Goal: Transaction & Acquisition: Purchase product/service

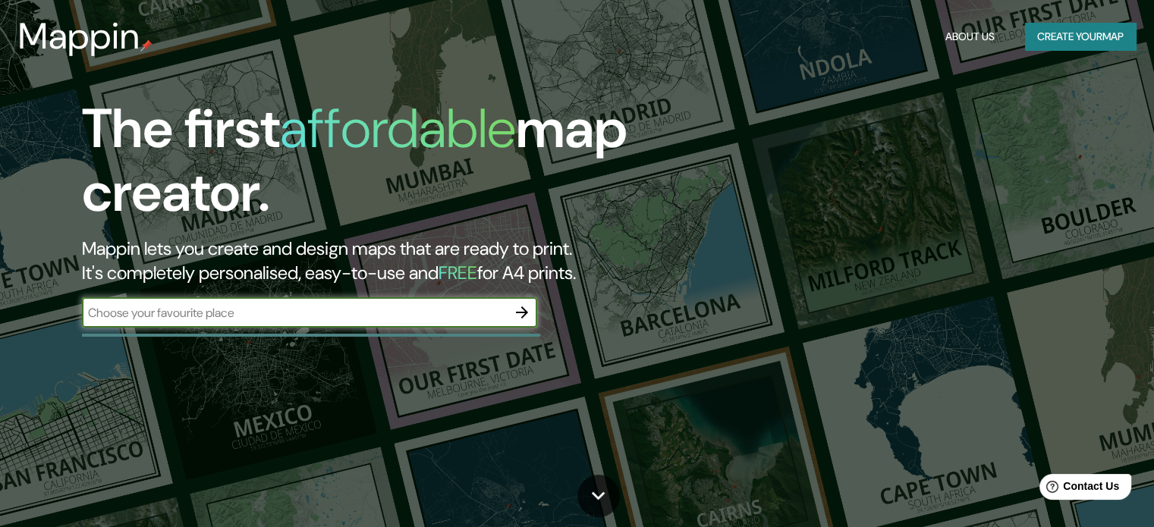
click at [324, 320] on input "text" at bounding box center [294, 312] width 425 height 17
type input "TORREON [GEOGRAPHIC_DATA]"
click at [505, 312] on input "TORREON [GEOGRAPHIC_DATA]" at bounding box center [294, 312] width 425 height 17
click at [516, 315] on icon "button" at bounding box center [522, 313] width 18 height 18
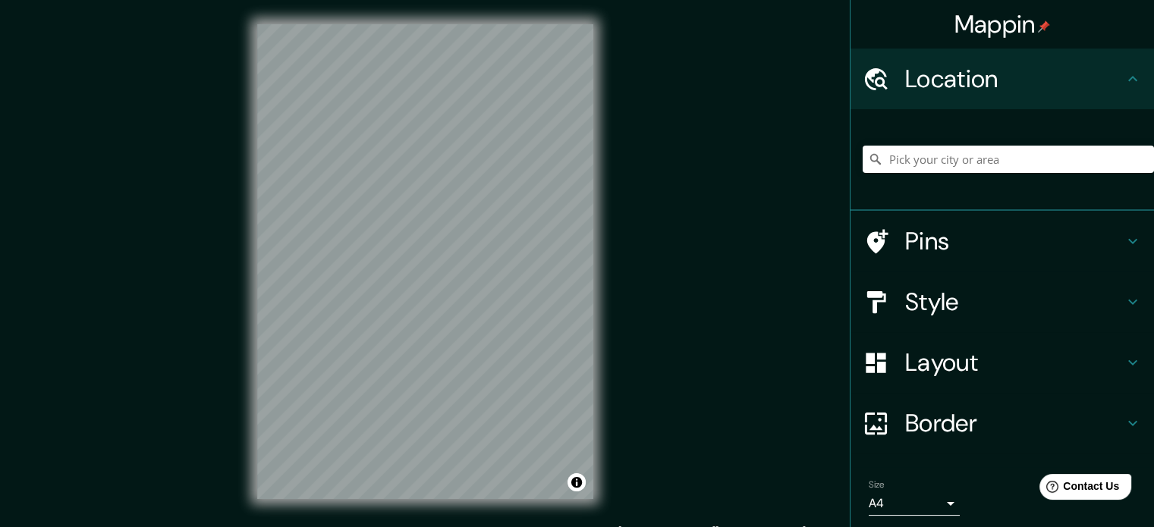
click at [623, 338] on div "Mappin Location Pins Style Layout Border Choose a border. Hint : you can make l…" at bounding box center [577, 274] width 1154 height 548
click at [965, 160] on input "Pick your city or area" at bounding box center [1008, 159] width 291 height 27
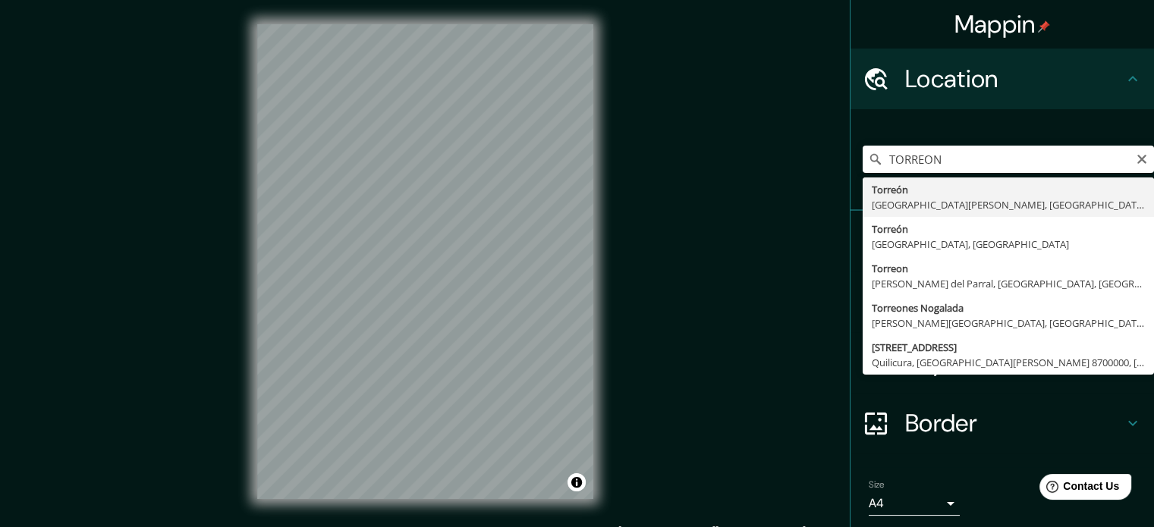
type input "[GEOGRAPHIC_DATA], [GEOGRAPHIC_DATA][PERSON_NAME], [GEOGRAPHIC_DATA]"
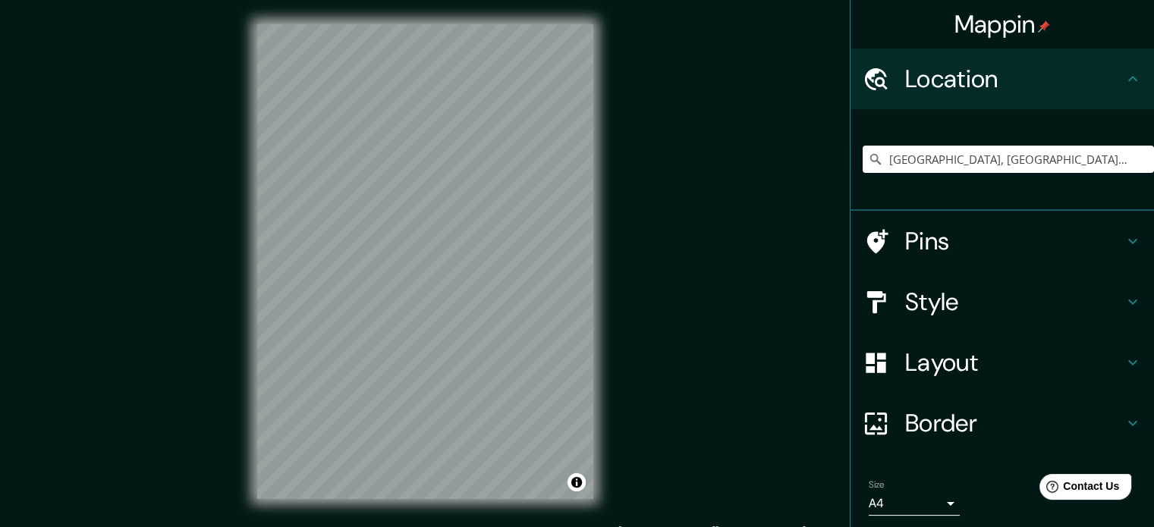
click at [944, 294] on h4 "Style" at bounding box center [1014, 302] width 219 height 30
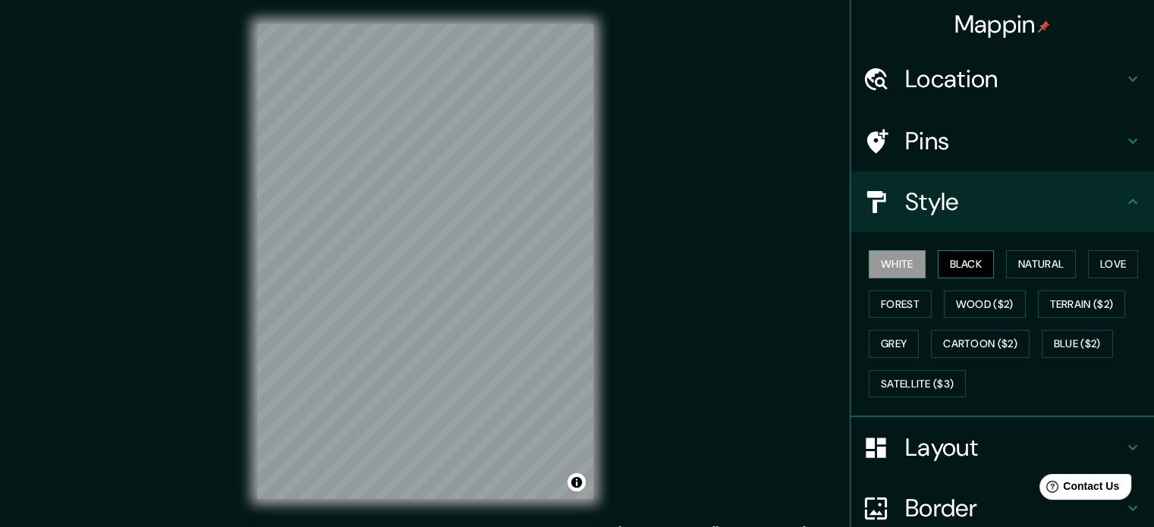
click at [954, 260] on button "Black" at bounding box center [966, 264] width 57 height 28
click at [1034, 266] on button "Natural" at bounding box center [1041, 264] width 70 height 28
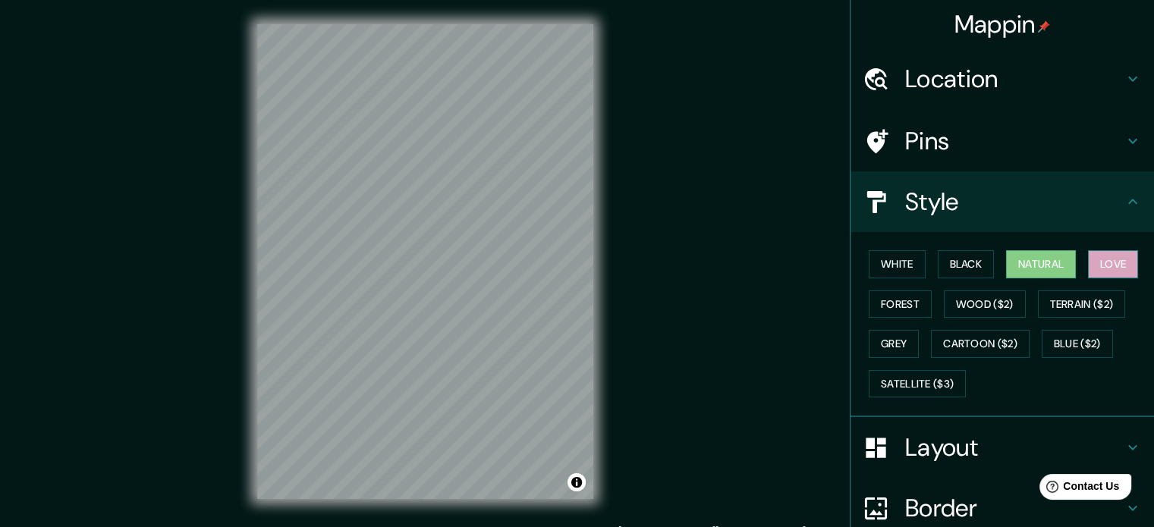
click at [1093, 260] on button "Love" at bounding box center [1113, 264] width 50 height 28
click at [1009, 269] on button "Natural" at bounding box center [1041, 264] width 70 height 28
click at [883, 309] on button "Forest" at bounding box center [900, 305] width 63 height 28
click at [1099, 272] on button "Love" at bounding box center [1113, 264] width 50 height 28
click at [1055, 269] on button "Natural" at bounding box center [1041, 264] width 70 height 28
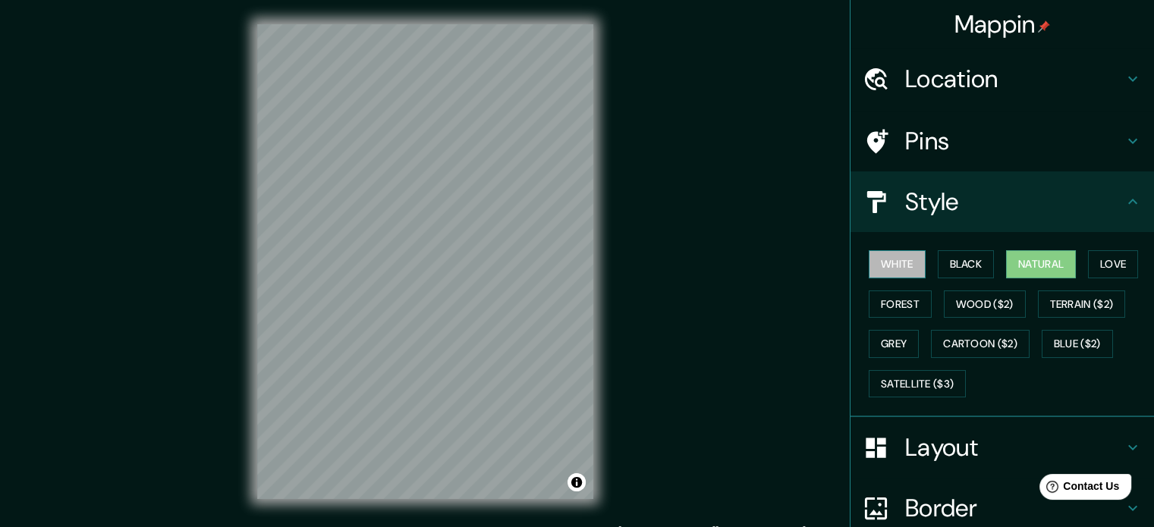
click at [877, 263] on button "White" at bounding box center [897, 264] width 57 height 28
click at [986, 260] on div "White Black Natural Love Forest Wood ($2) Terrain ($2) Grey Cartoon ($2) Blue (…" at bounding box center [1008, 323] width 291 height 159
click at [1006, 260] on button "Natural" at bounding box center [1041, 264] width 70 height 28
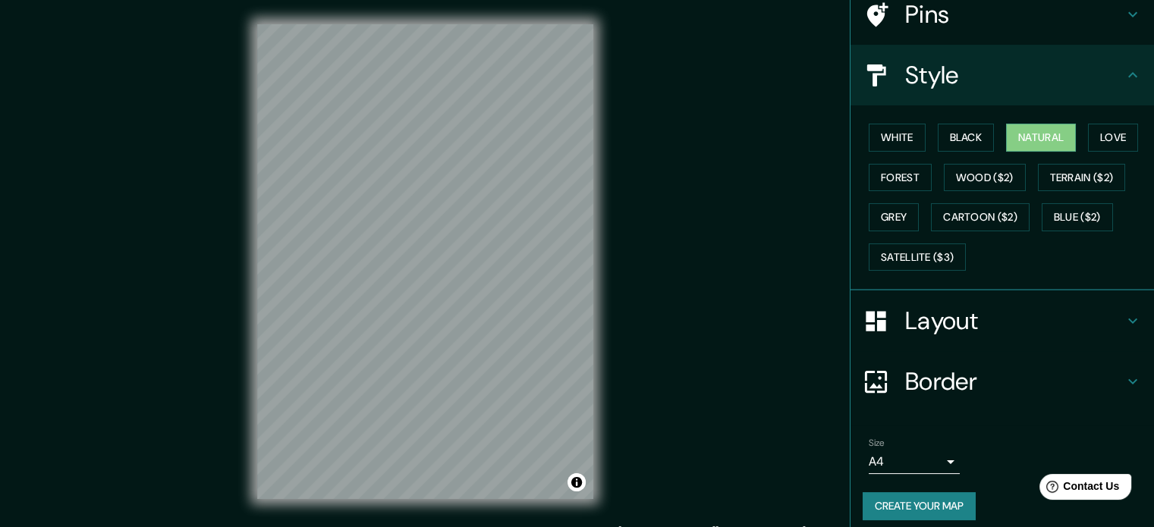
scroll to position [135, 0]
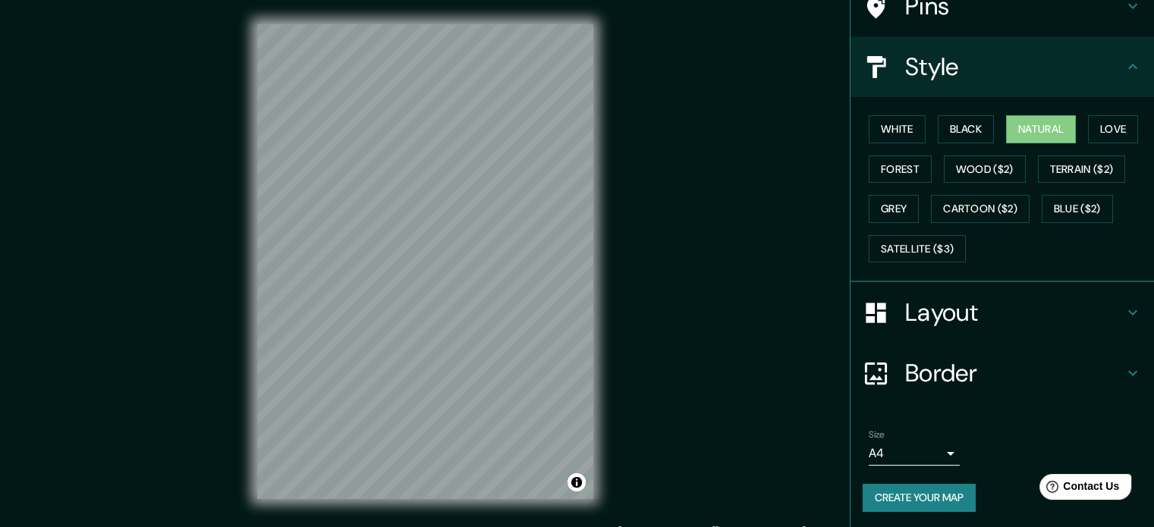
click at [1069, 320] on h4 "Layout" at bounding box center [1014, 312] width 219 height 30
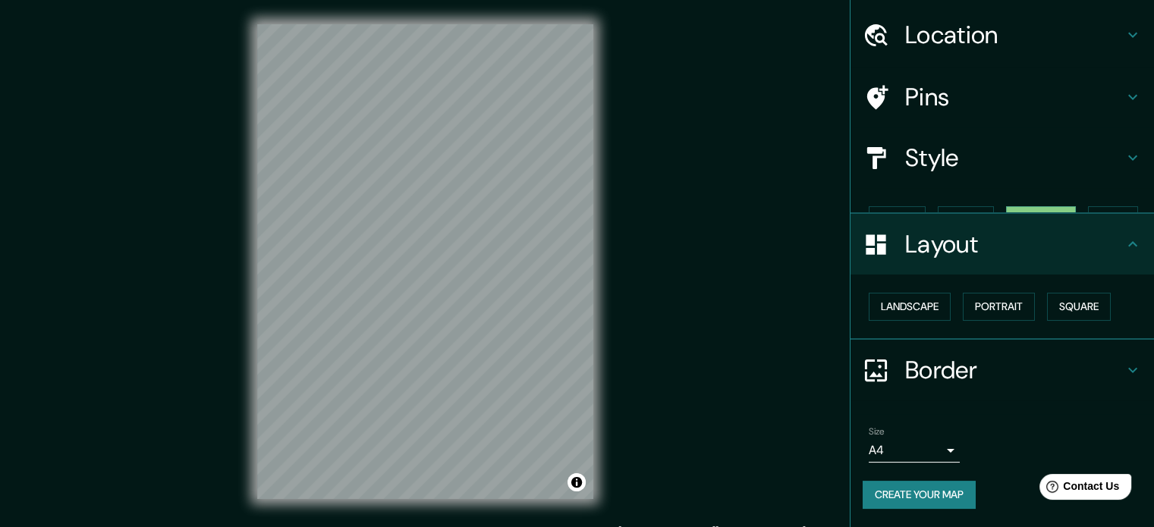
scroll to position [17, 0]
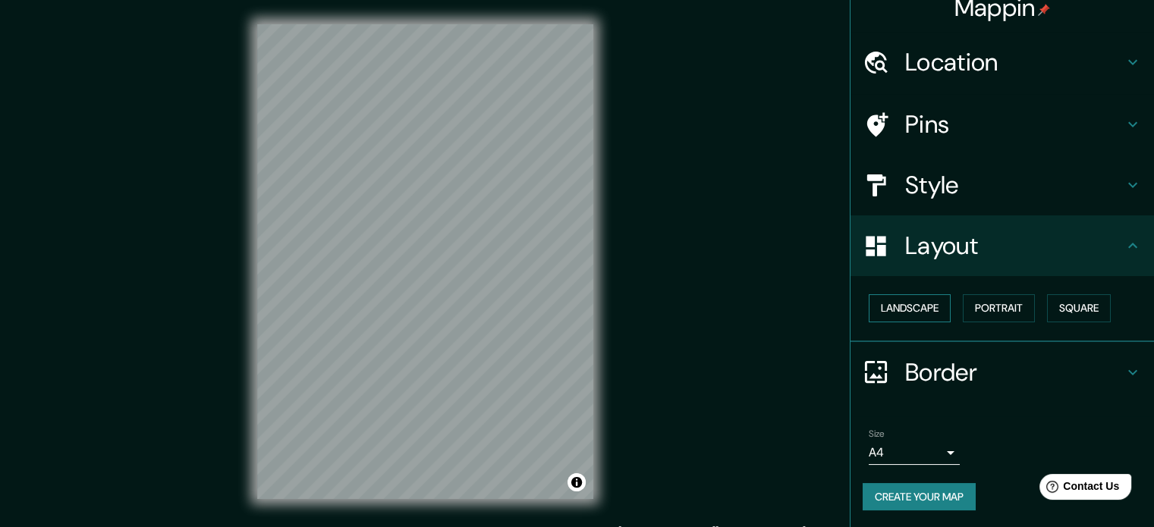
click at [914, 304] on button "Landscape" at bounding box center [910, 308] width 82 height 28
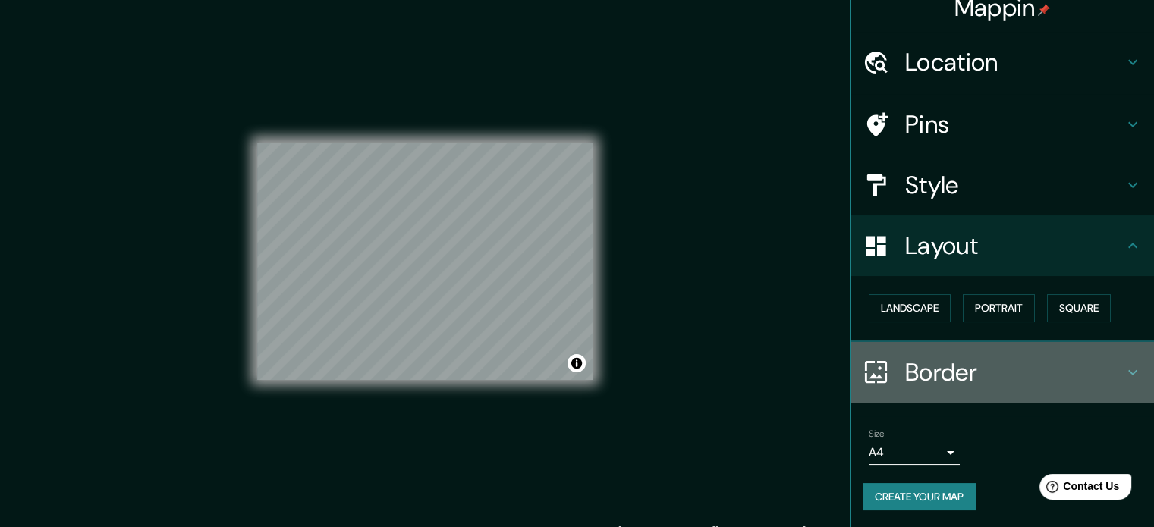
click at [1018, 360] on h4 "Border" at bounding box center [1014, 372] width 219 height 30
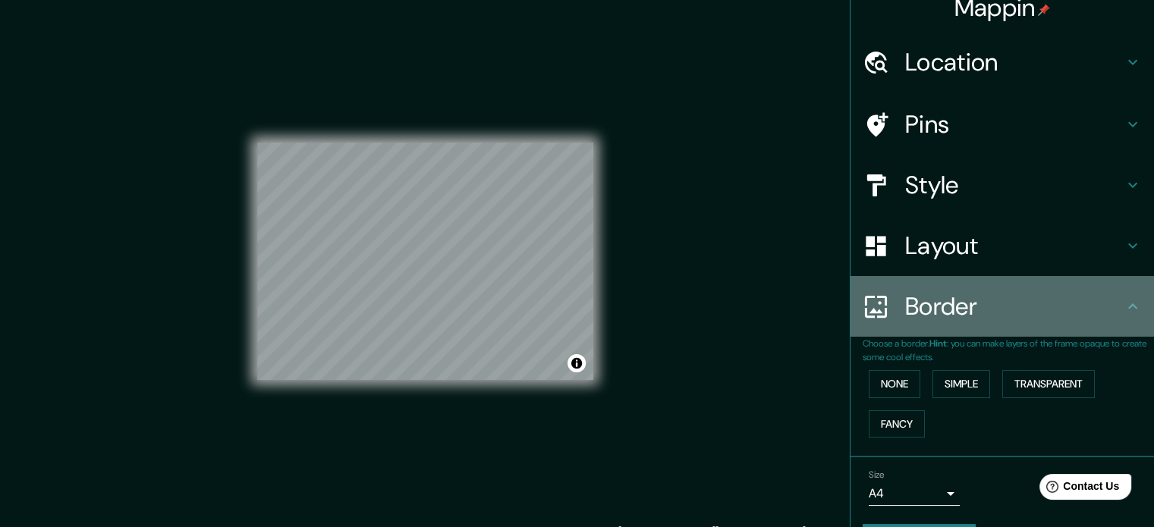
click at [1020, 333] on div "Border" at bounding box center [1003, 306] width 304 height 61
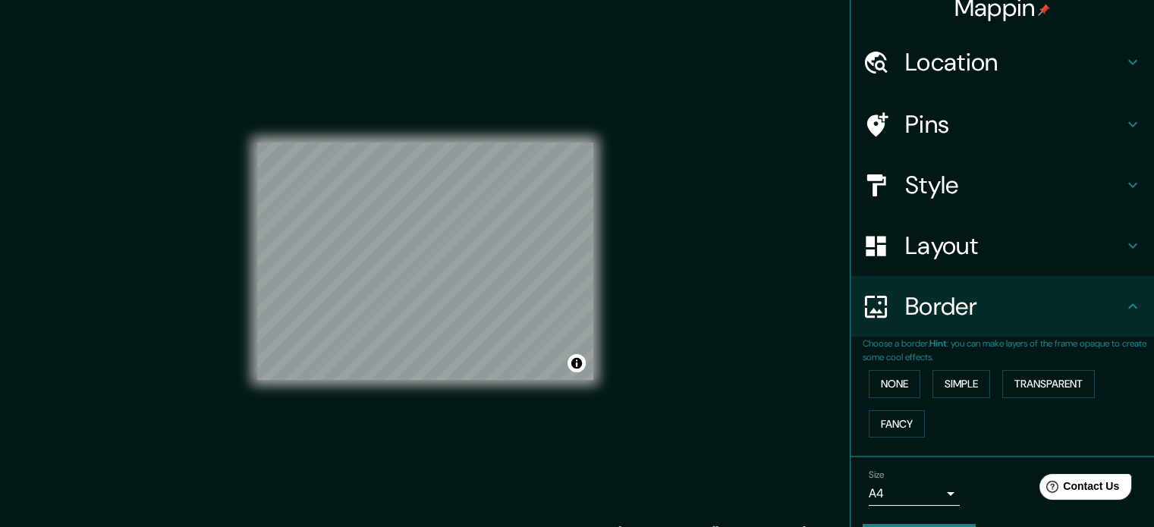
click at [886, 497] on body "Mappin Location Torreón, Coahuila de Zaragoza, México Pins Style Layout Border …" at bounding box center [577, 263] width 1154 height 527
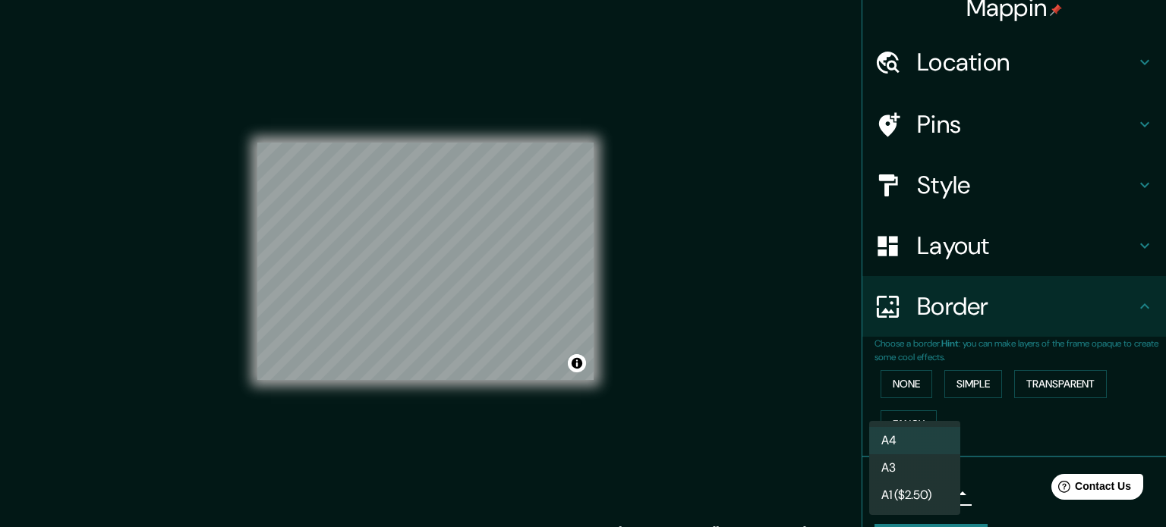
click at [993, 452] on div at bounding box center [583, 263] width 1166 height 527
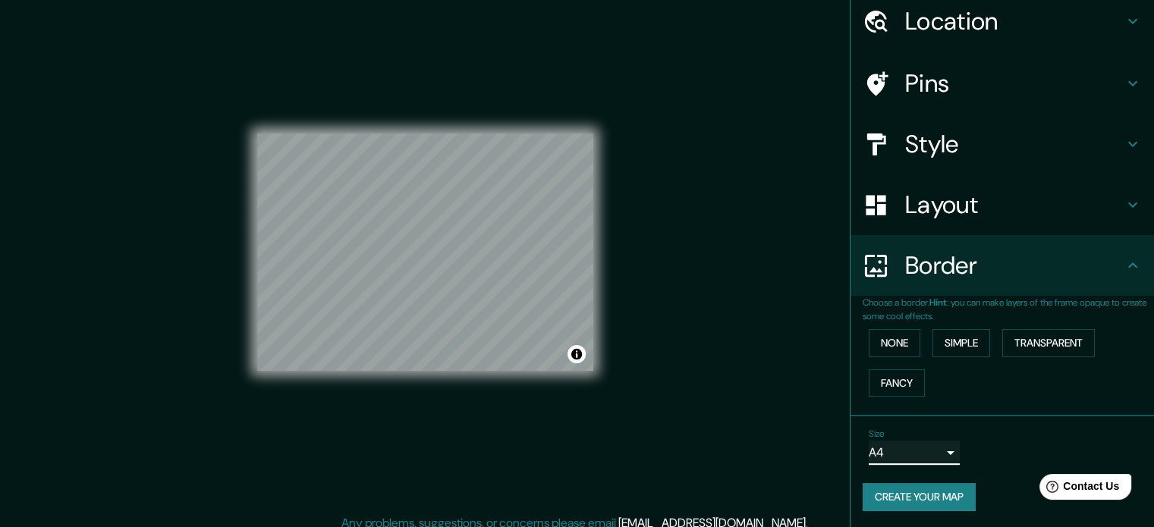
scroll to position [0, 0]
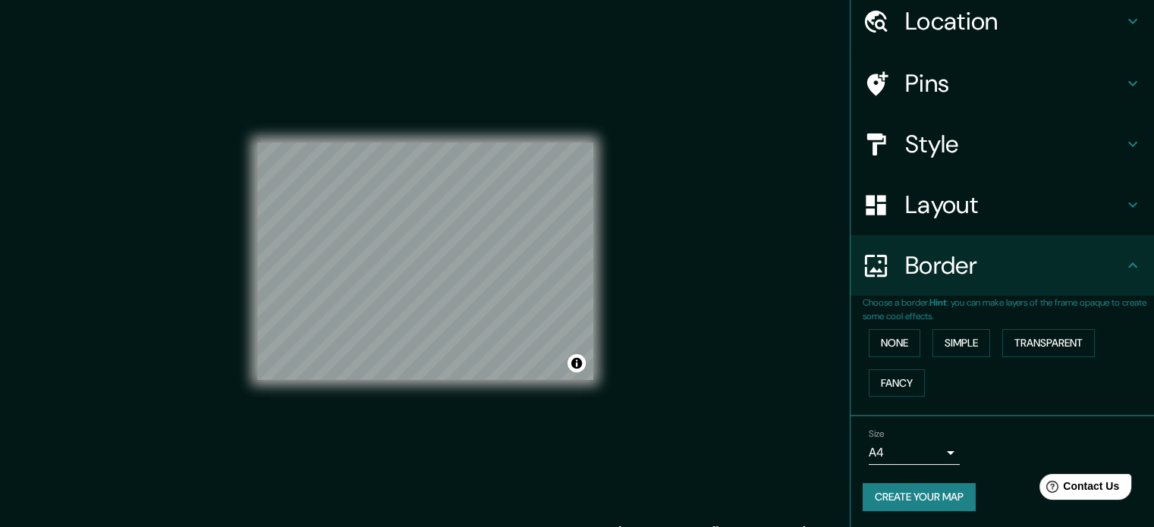
click at [912, 490] on button "Create your map" at bounding box center [919, 497] width 113 height 28
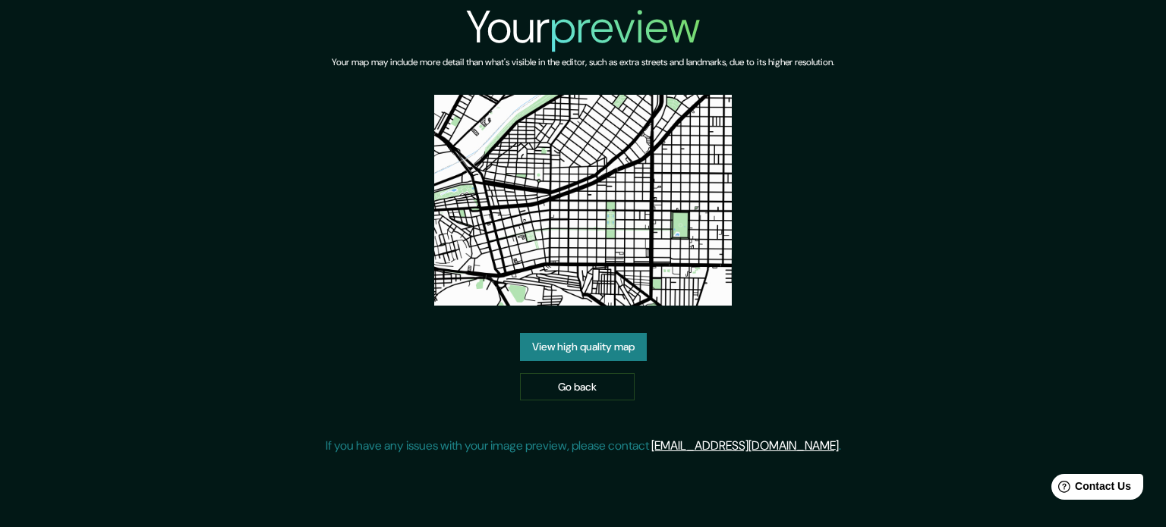
drag, startPoint x: 601, startPoint y: 261, endPoint x: 807, endPoint y: 190, distance: 217.4
click at [807, 190] on div "Your preview Your map may include more detail than what's visible in the editor…" at bounding box center [583, 233] width 515 height 467
click at [593, 342] on link "View high quality map" at bounding box center [583, 347] width 127 height 28
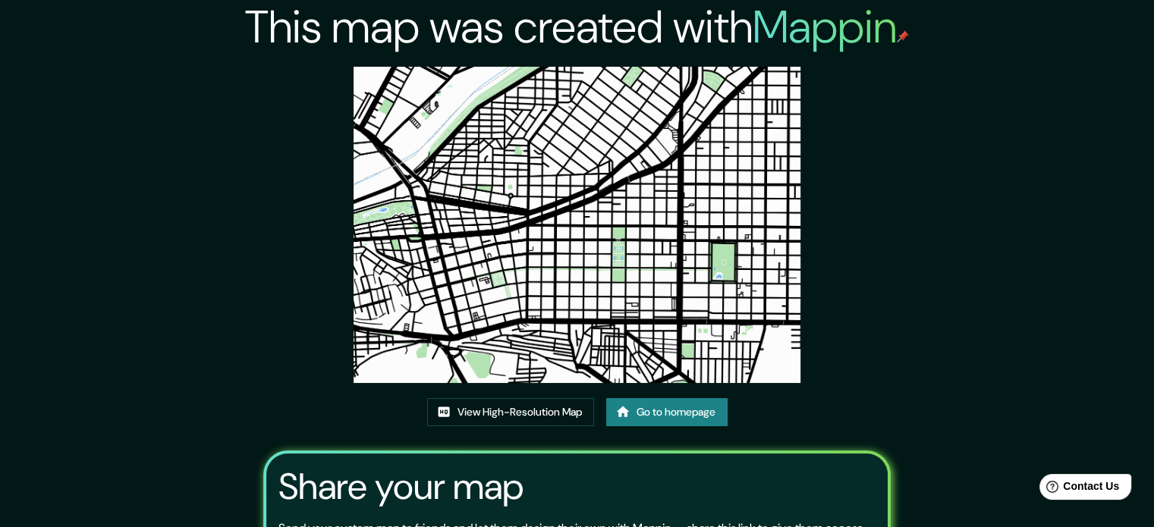
click at [593, 215] on img at bounding box center [578, 225] width 448 height 316
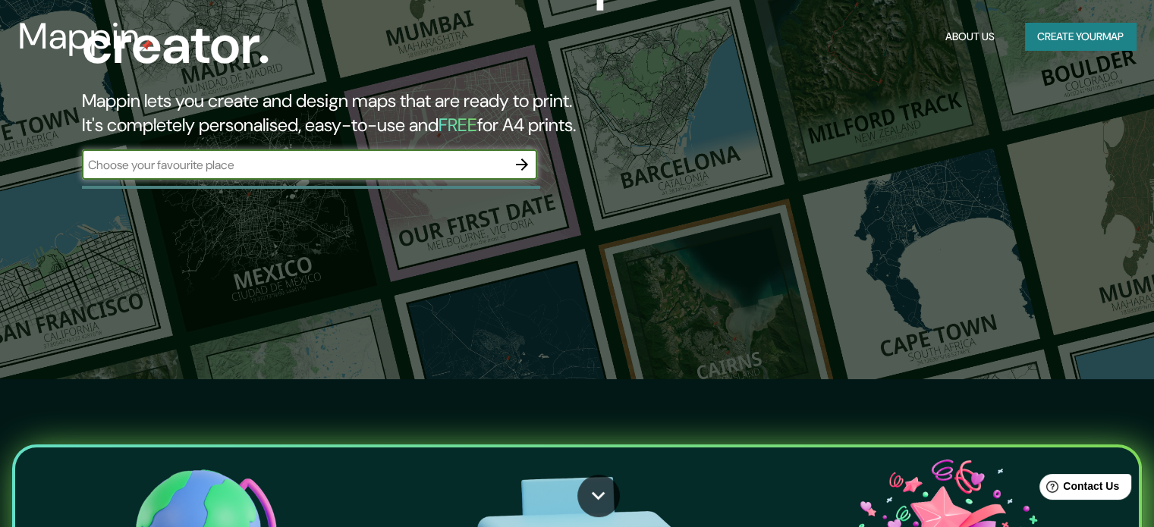
scroll to position [152, 0]
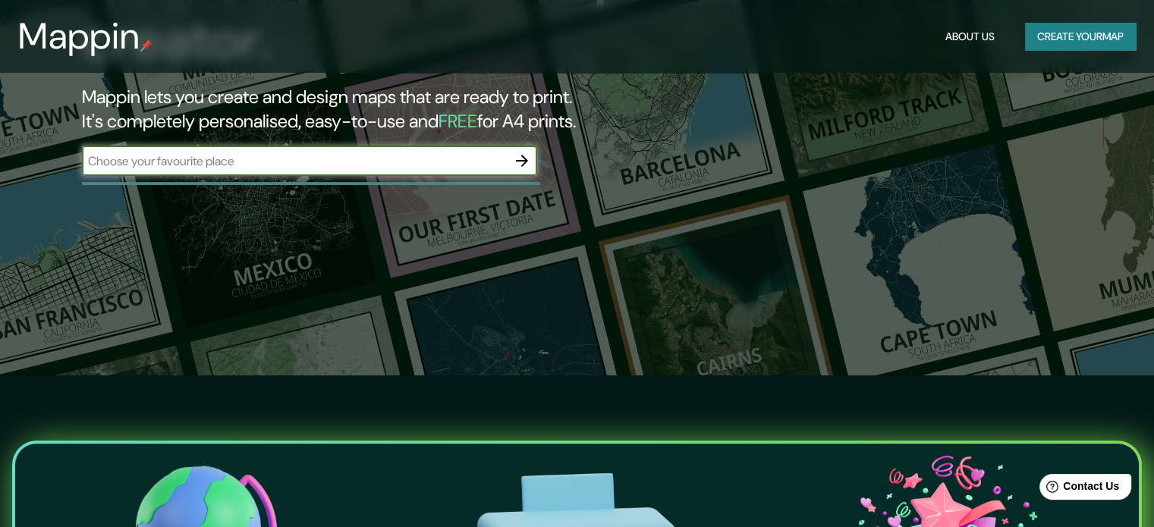
click at [282, 167] on input "text" at bounding box center [294, 161] width 425 height 17
type input "TORREON [GEOGRAPHIC_DATA]"
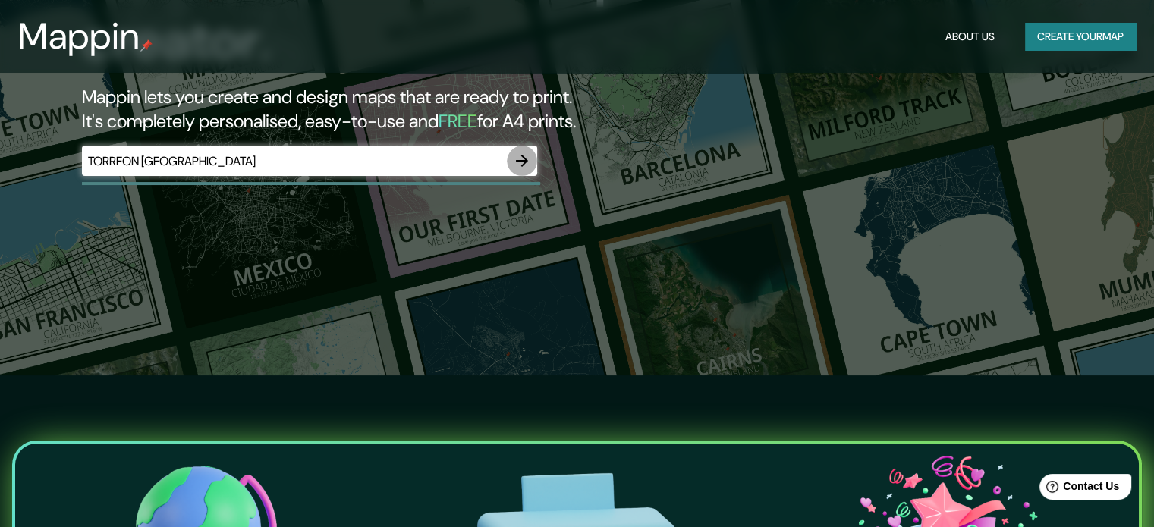
click at [524, 162] on icon "button" at bounding box center [522, 161] width 18 height 18
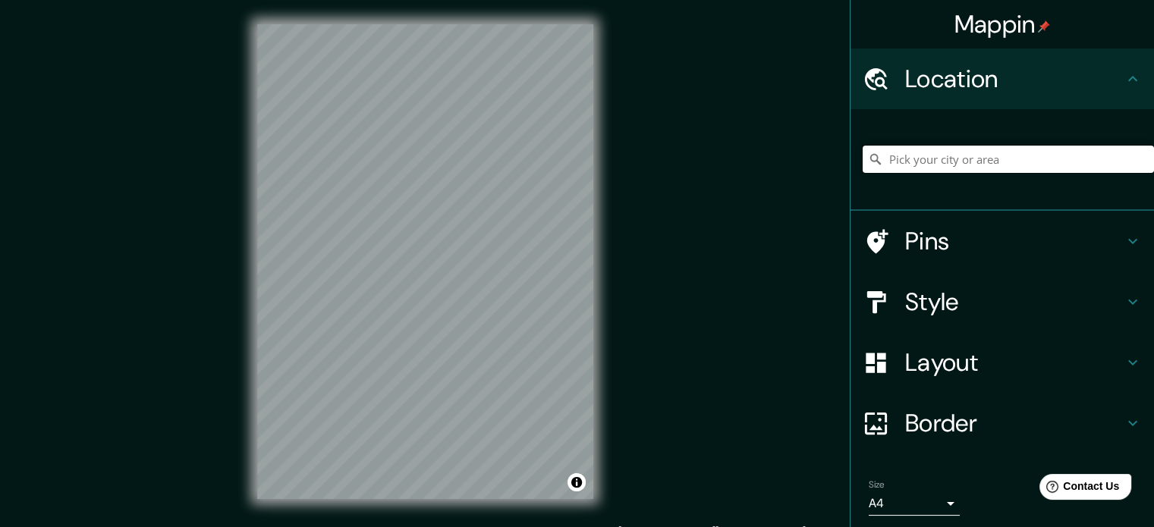
click at [939, 153] on input "Pick your city or area" at bounding box center [1008, 159] width 291 height 27
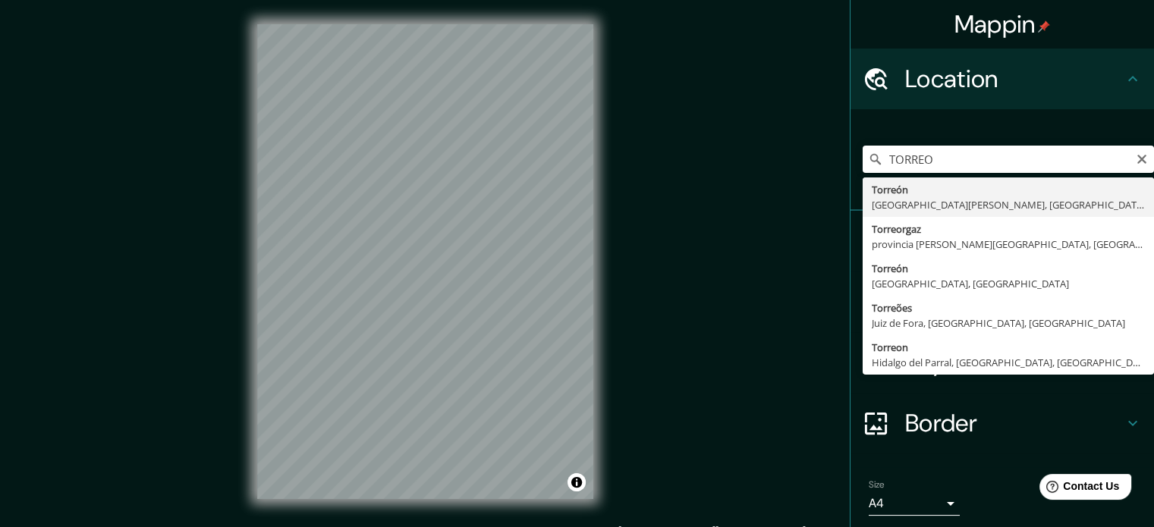
type input "[GEOGRAPHIC_DATA], [GEOGRAPHIC_DATA][PERSON_NAME], [GEOGRAPHIC_DATA]"
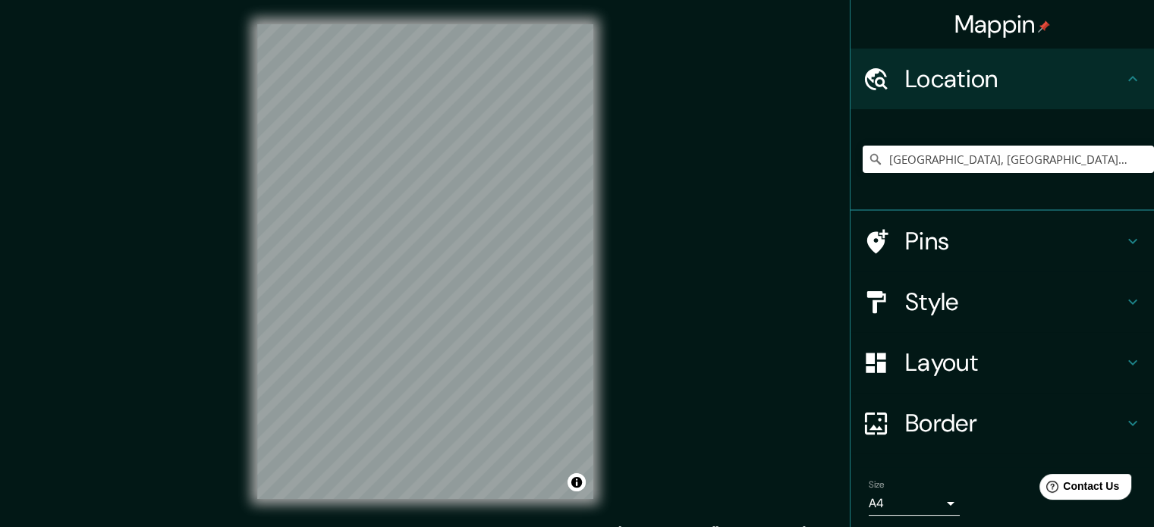
click at [977, 243] on h4 "Pins" at bounding box center [1014, 241] width 219 height 30
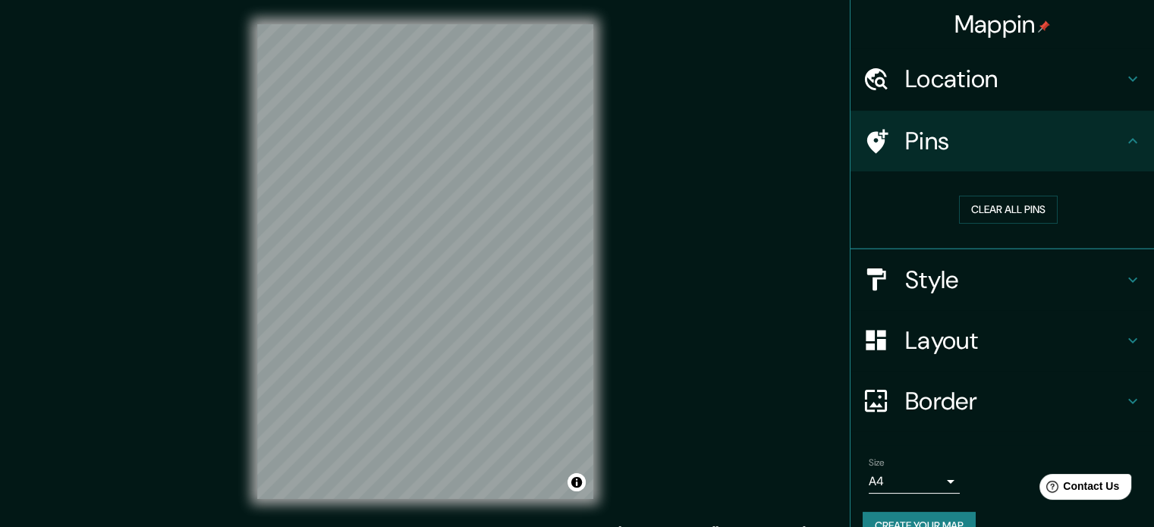
click at [963, 261] on div "Style" at bounding box center [1003, 280] width 304 height 61
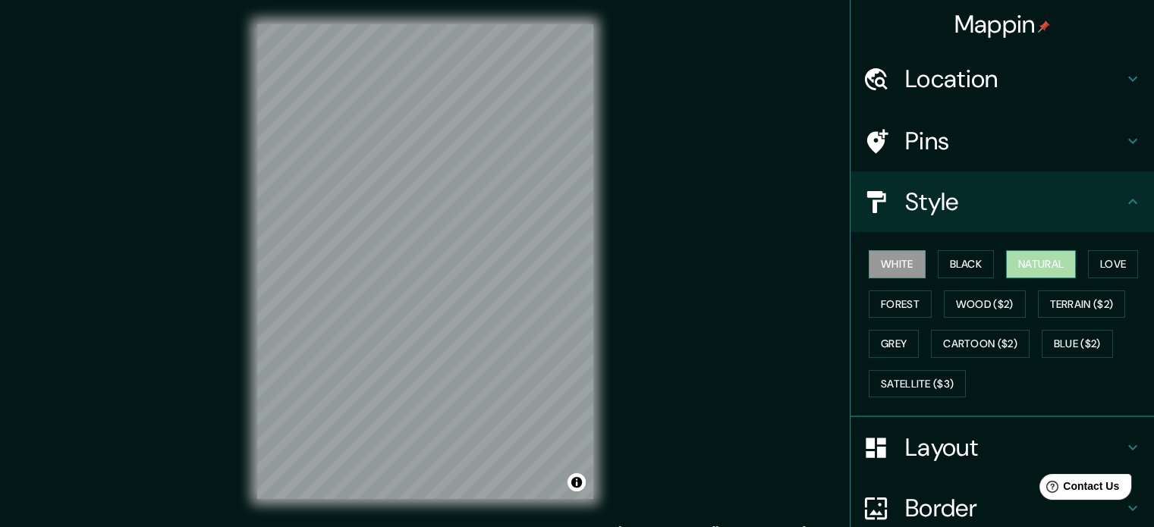
click at [1053, 263] on button "Natural" at bounding box center [1041, 264] width 70 height 28
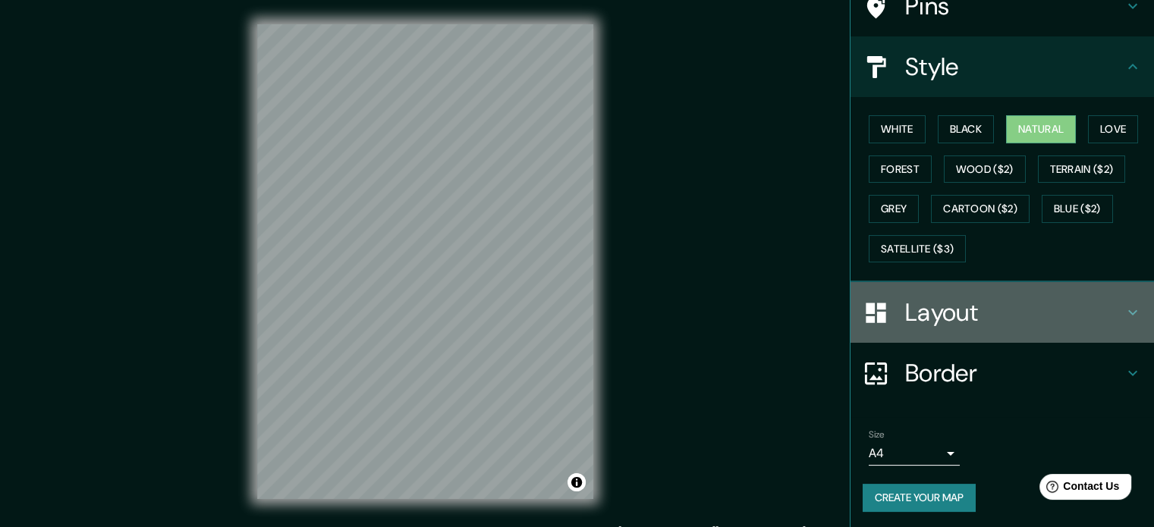
click at [1006, 302] on h4 "Layout" at bounding box center [1014, 312] width 219 height 30
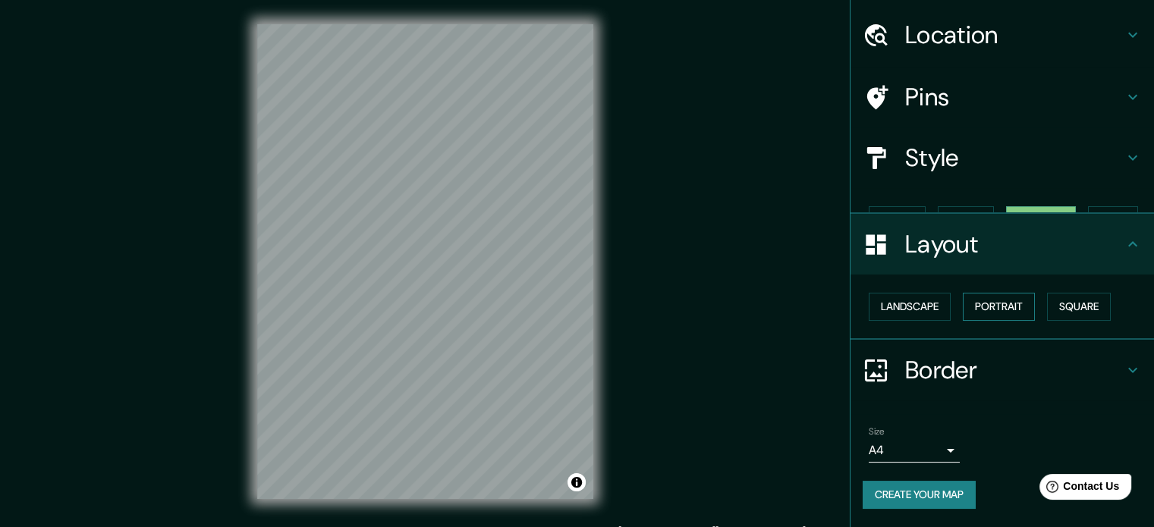
scroll to position [17, 0]
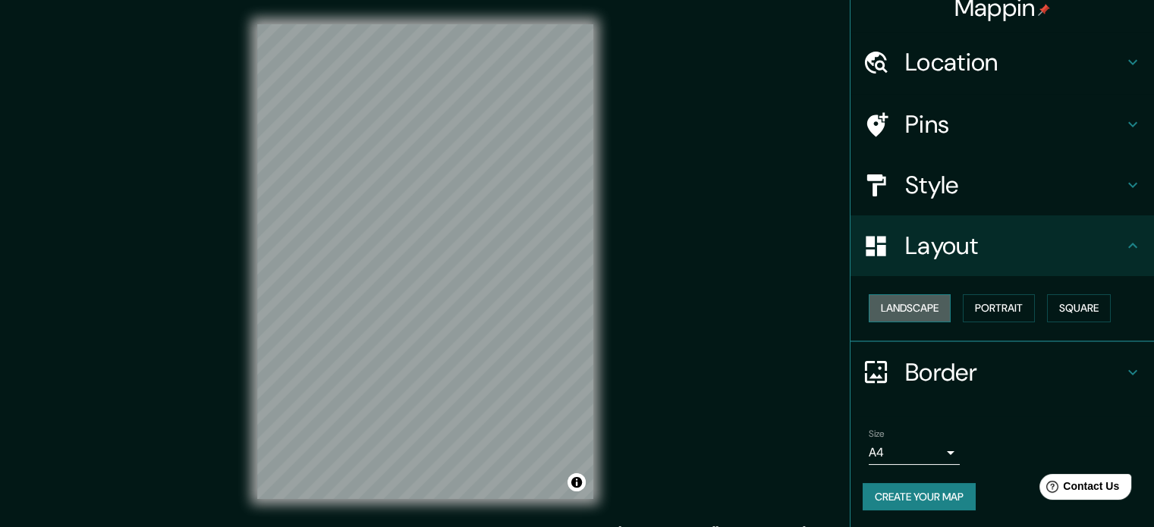
click at [908, 308] on button "Landscape" at bounding box center [910, 308] width 82 height 28
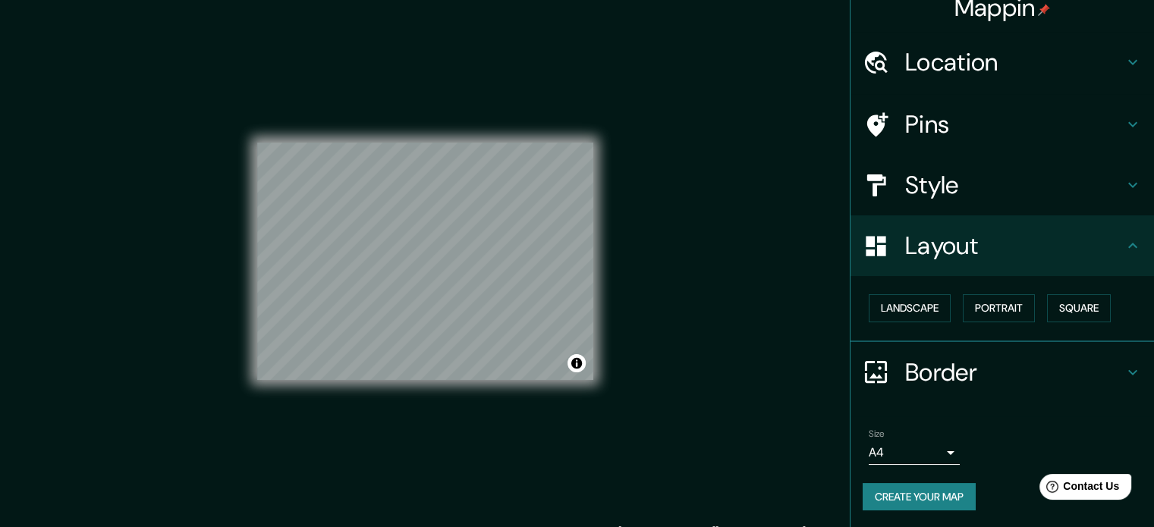
click at [977, 121] on h4 "Pins" at bounding box center [1014, 124] width 219 height 30
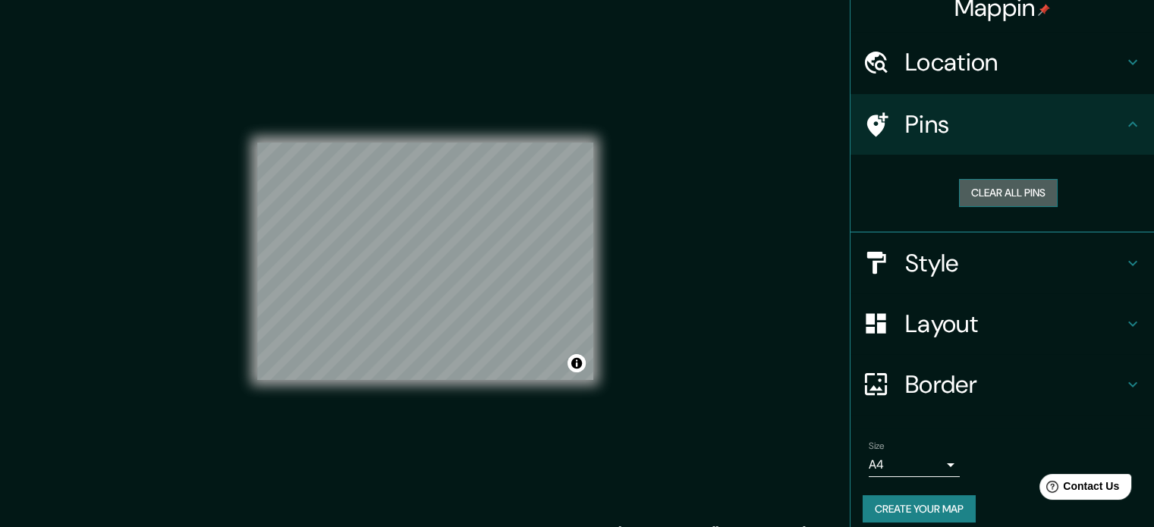
click at [993, 197] on button "Clear all pins" at bounding box center [1008, 193] width 99 height 28
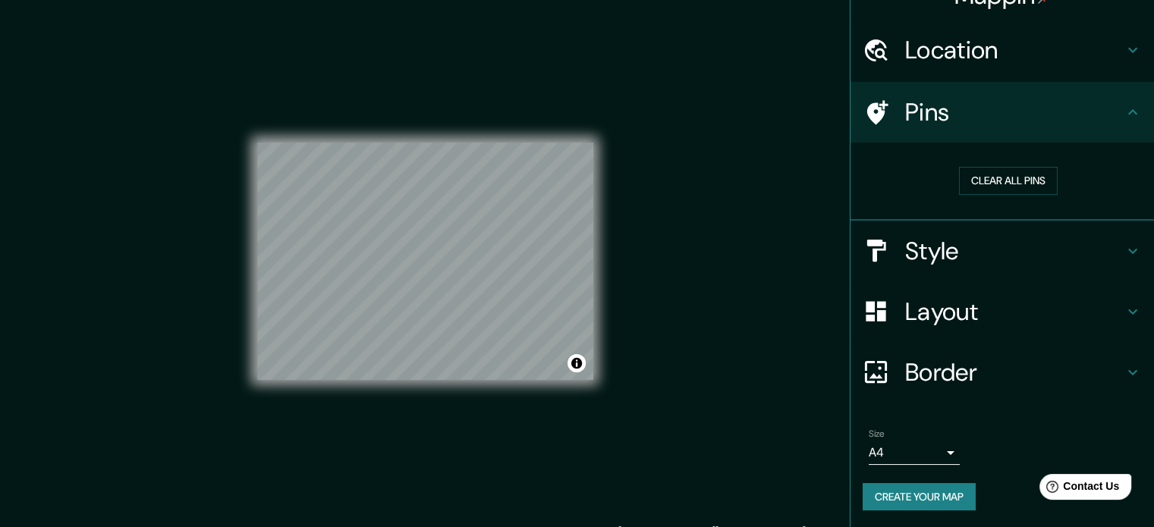
click at [940, 372] on h4 "Border" at bounding box center [1014, 372] width 219 height 30
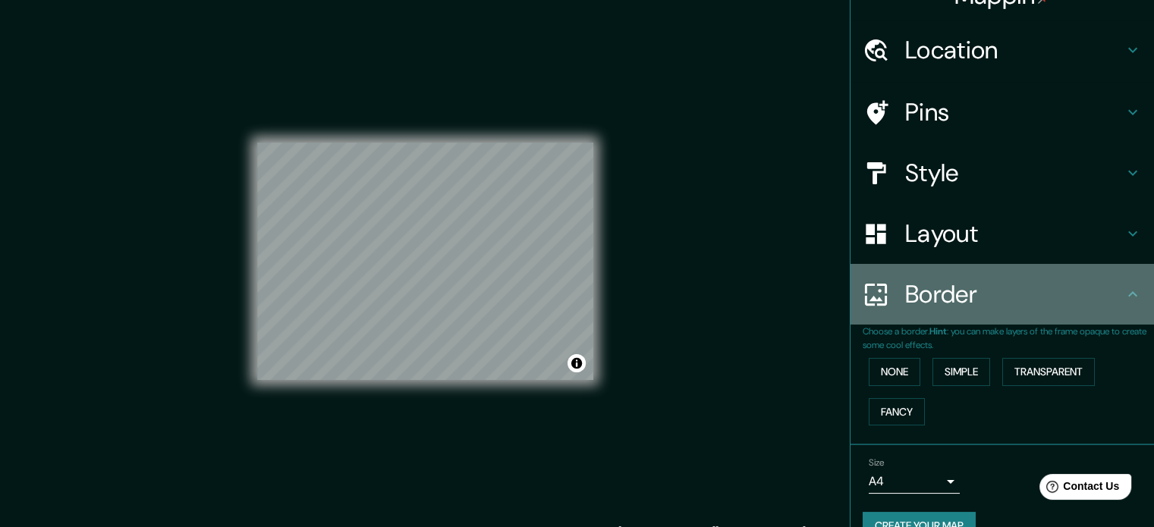
click at [967, 305] on h4 "Border" at bounding box center [1014, 294] width 219 height 30
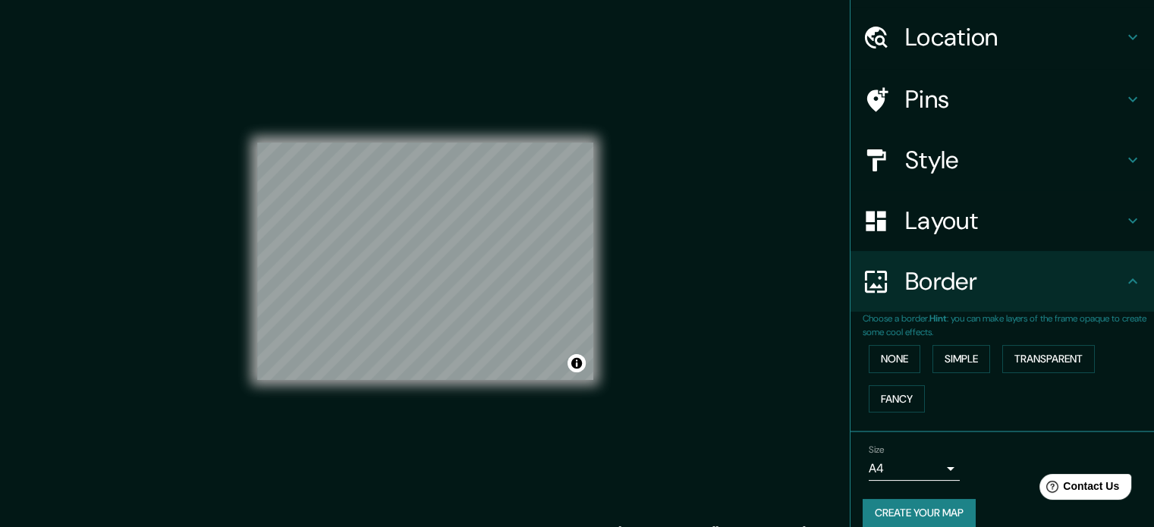
scroll to position [58, 0]
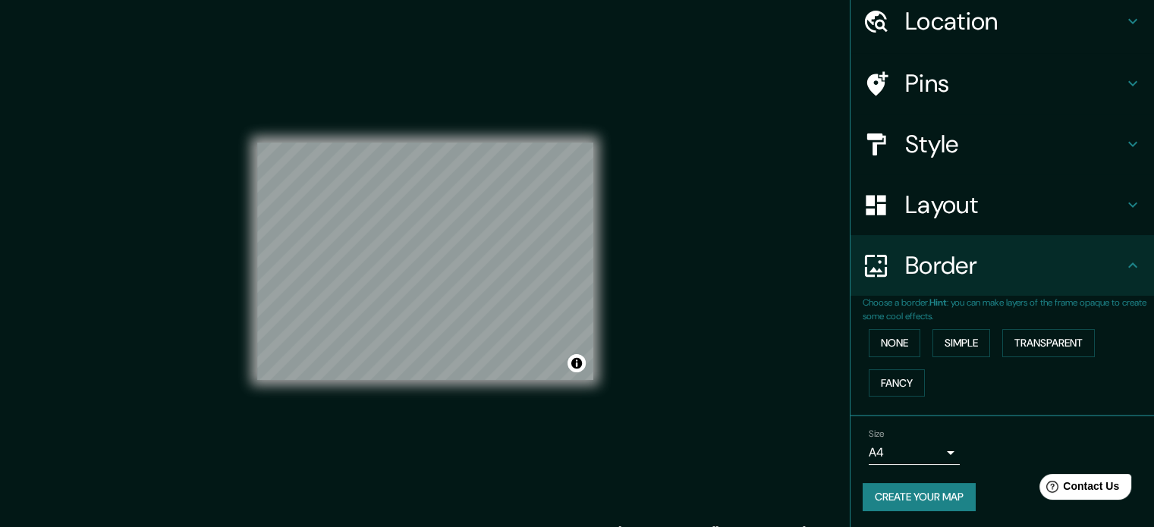
click at [908, 496] on button "Create your map" at bounding box center [919, 497] width 113 height 28
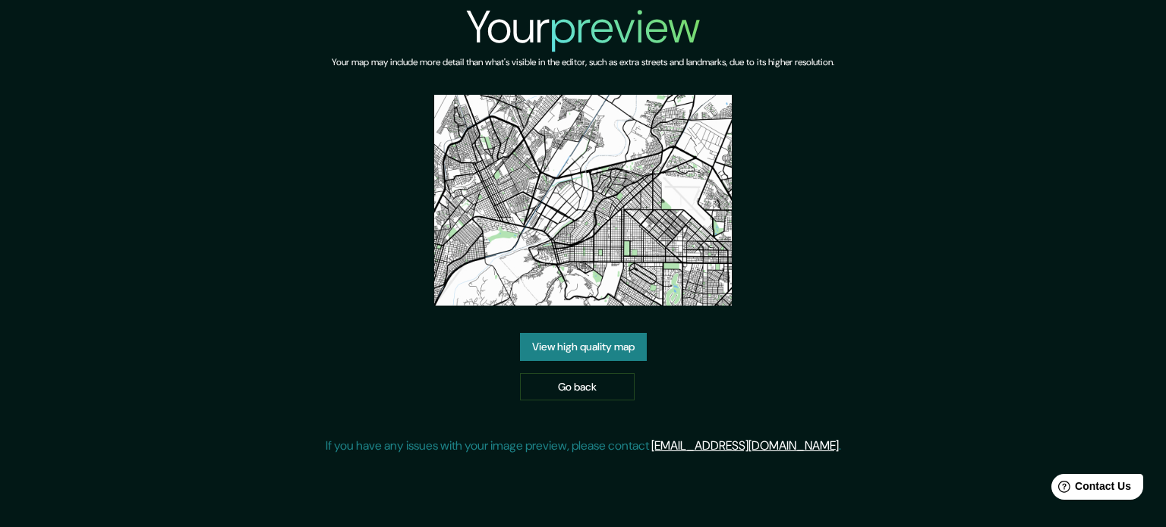
click at [616, 257] on img at bounding box center [583, 200] width 298 height 211
click at [590, 346] on link "View high quality map" at bounding box center [583, 347] width 127 height 28
